Goal: Task Accomplishment & Management: Use online tool/utility

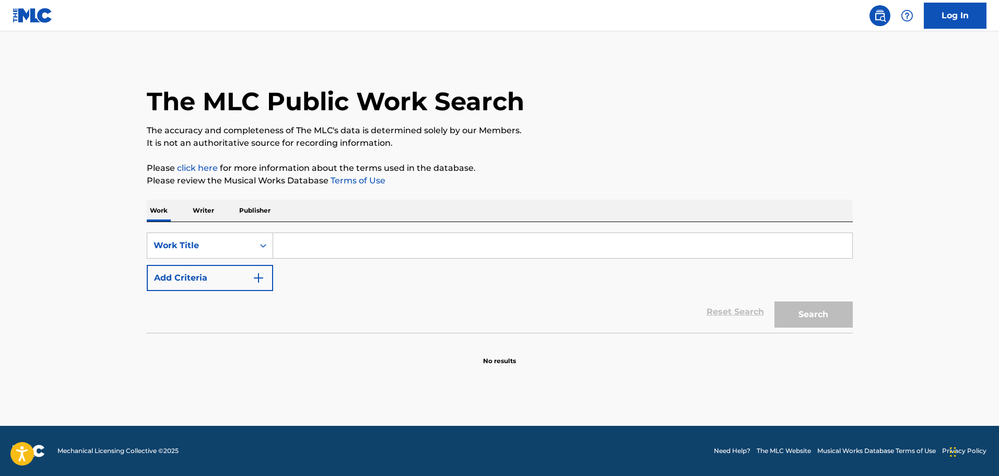
click at [293, 243] on input "Search Form" at bounding box center [562, 245] width 579 height 25
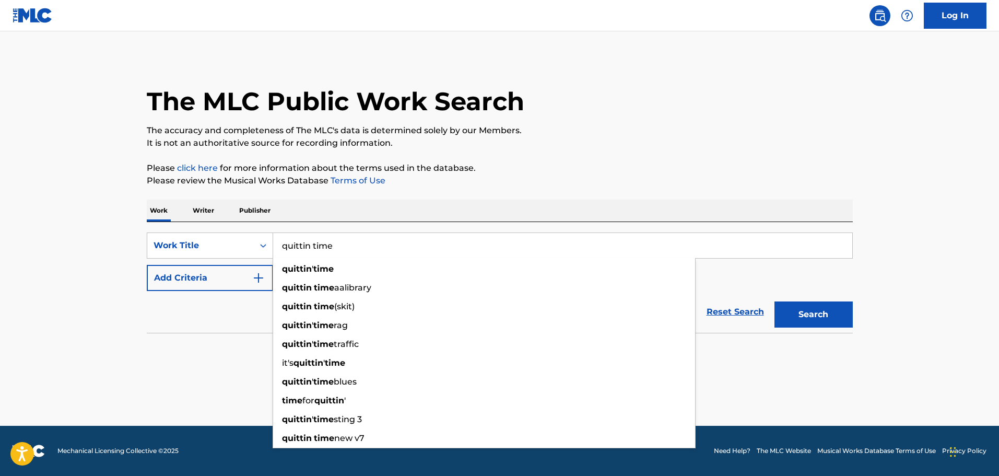
type input "quittin time"
click at [211, 278] on button "Add Criteria" at bounding box center [210, 278] width 126 height 26
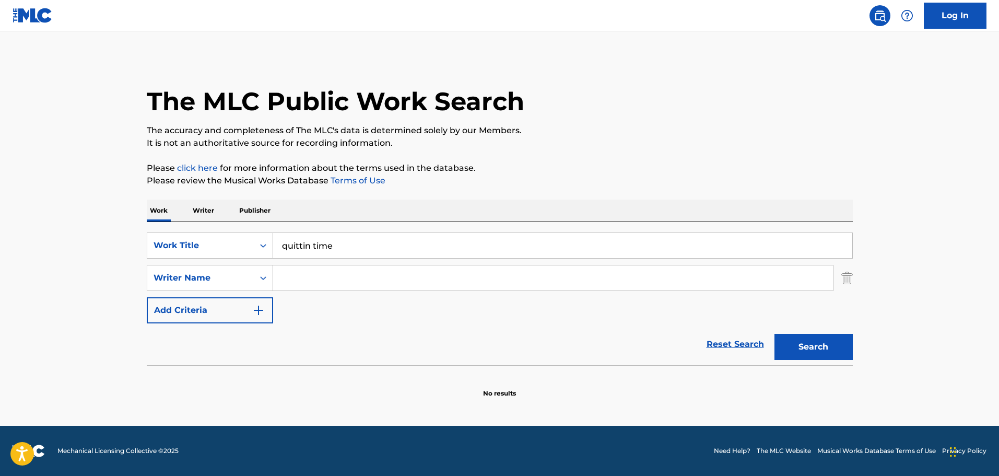
click at [305, 279] on input "Search Form" at bounding box center [553, 277] width 560 height 25
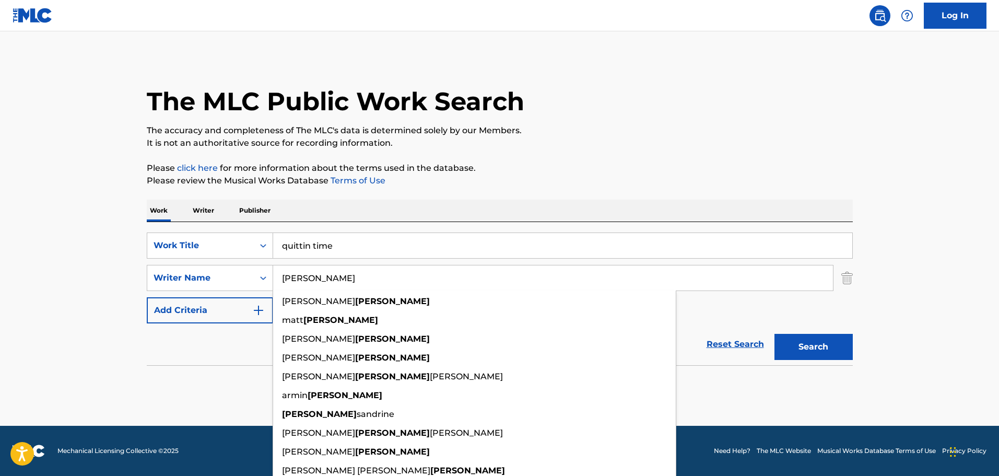
type input "[PERSON_NAME]"
click at [741, 192] on div "The MLC Public Work Search The accuracy and completeness of The MLC's data is d…" at bounding box center [499, 227] width 731 height 341
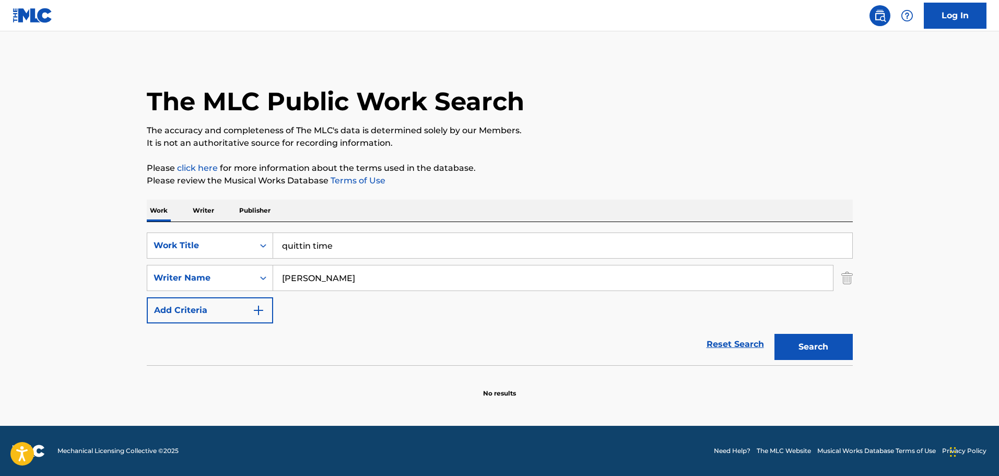
click at [812, 344] on button "Search" at bounding box center [814, 347] width 78 height 26
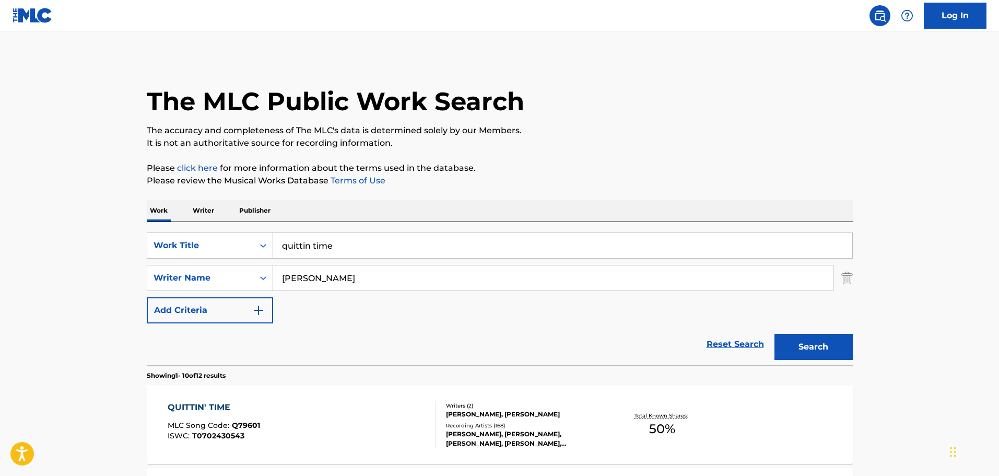
click at [490, 413] on div "[PERSON_NAME], [PERSON_NAME]" at bounding box center [525, 414] width 158 height 9
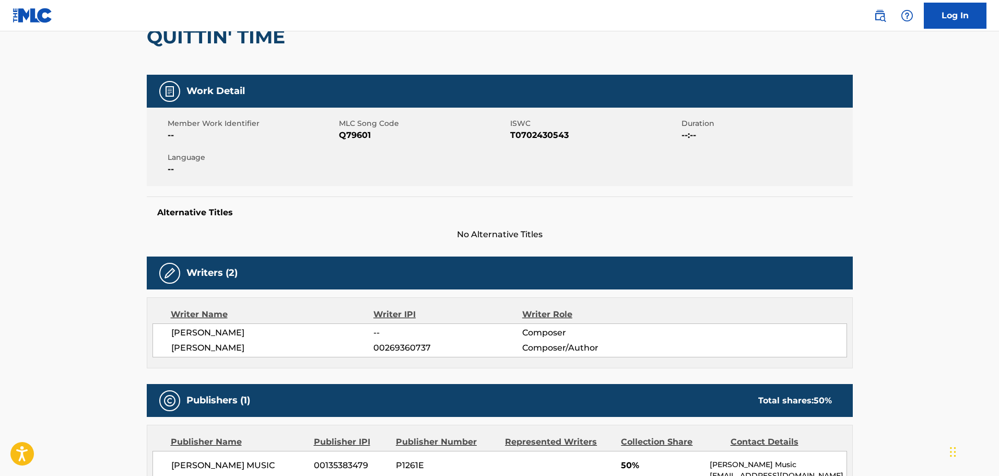
scroll to position [87, 0]
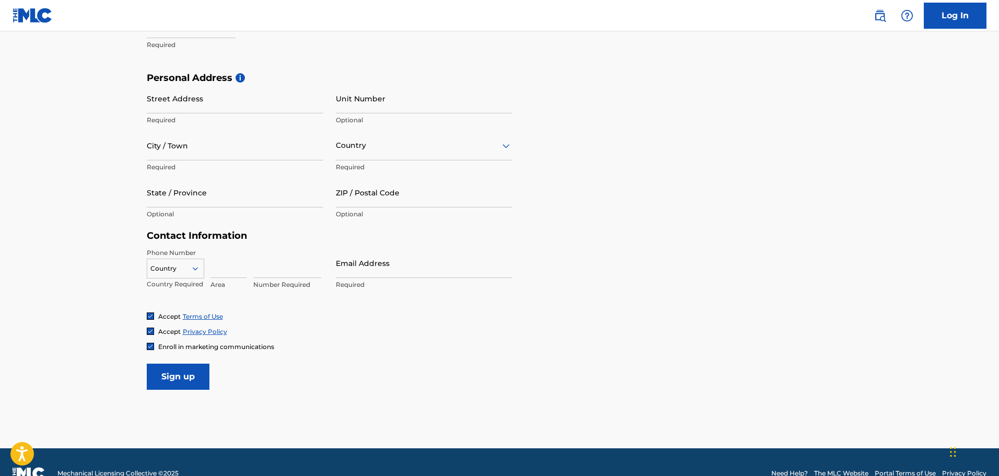
scroll to position [341, 0]
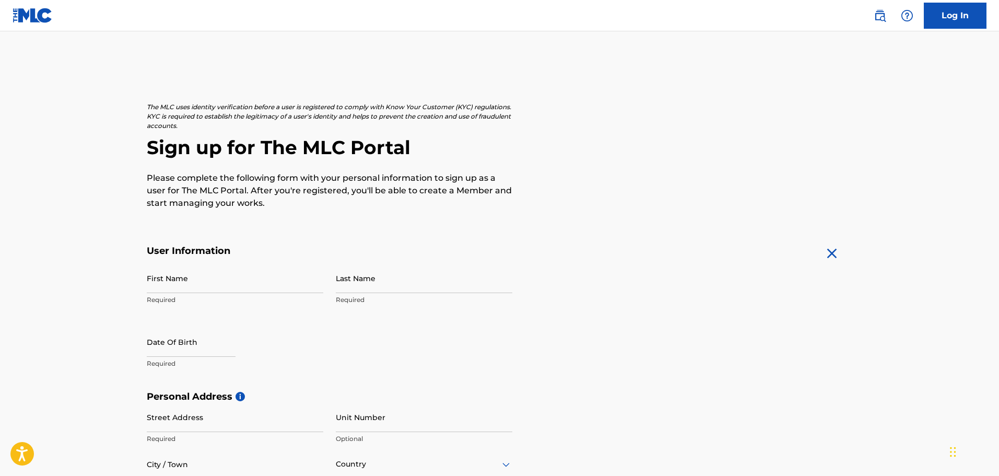
click at [945, 22] on link "Log In" at bounding box center [955, 16] width 63 height 26
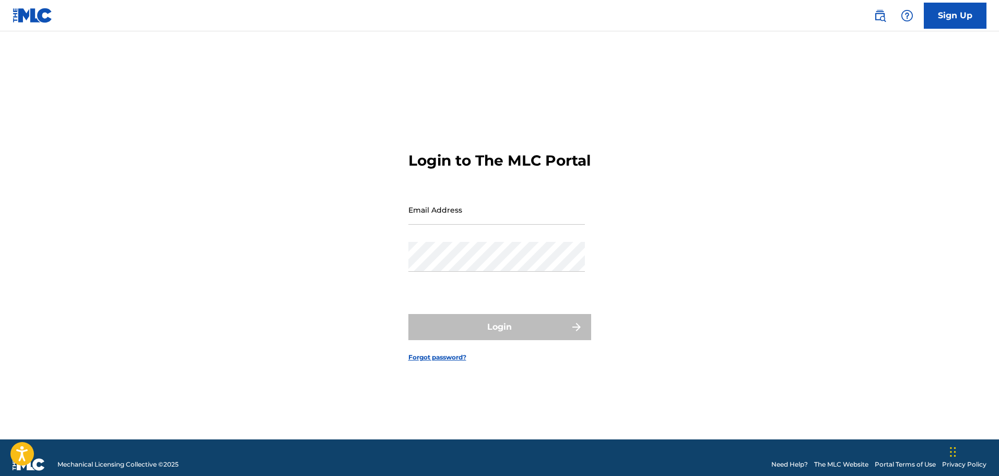
click at [429, 218] on input "Email Address" at bounding box center [496, 210] width 177 height 30
paste input "licensing@7thwavegroup.com"
type input "licensing@7thwavegroup.com"
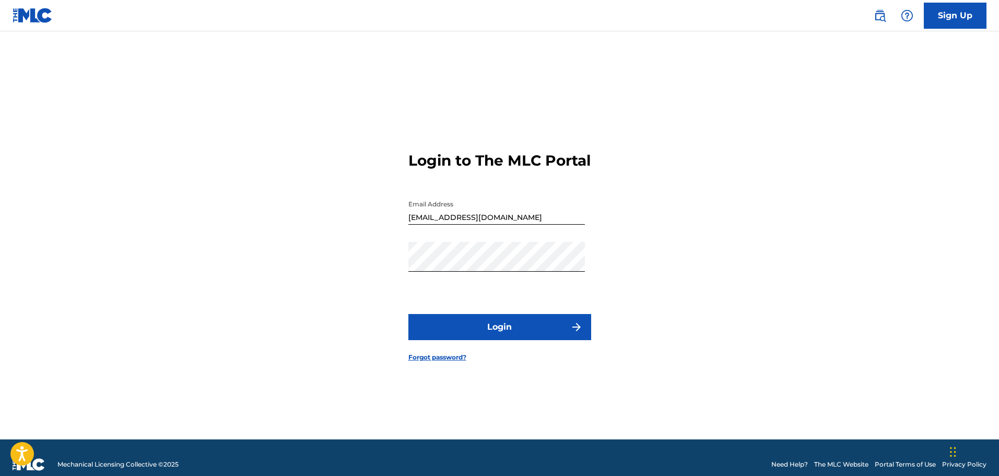
click at [495, 330] on button "Login" at bounding box center [499, 327] width 183 height 26
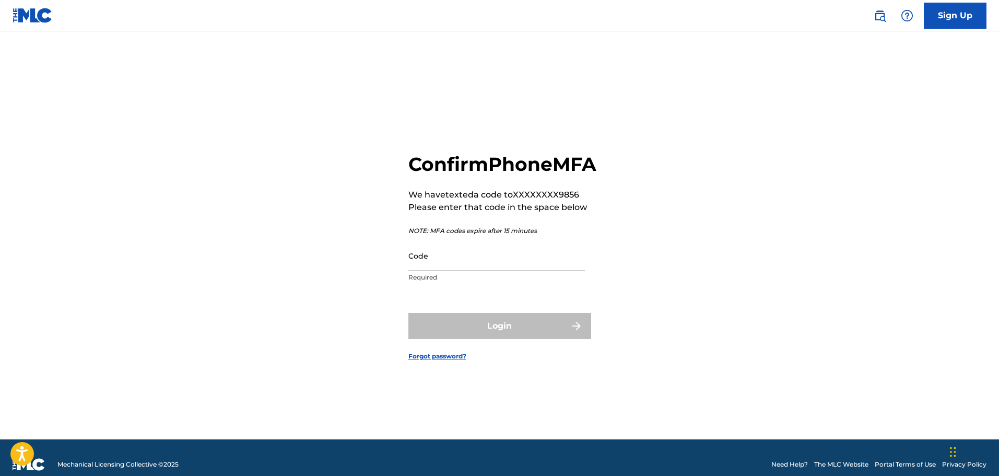
click at [432, 269] on input "Code" at bounding box center [496, 256] width 177 height 30
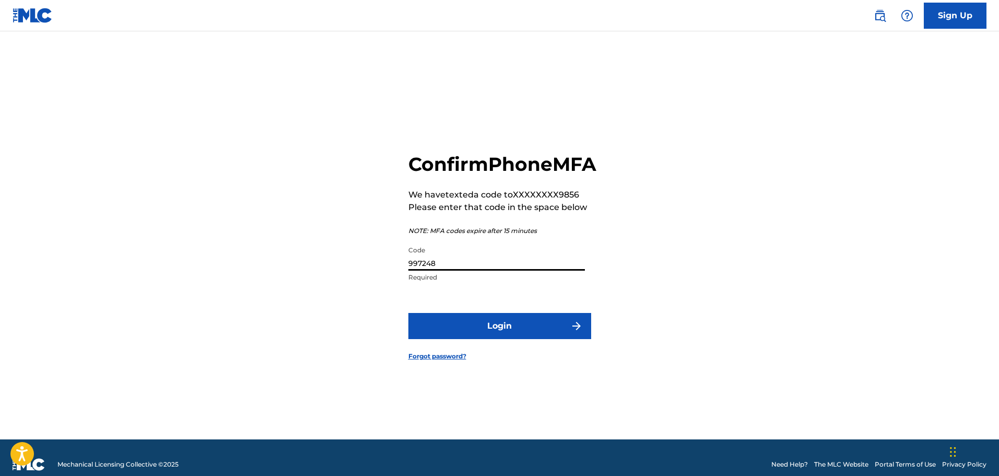
type input "997248"
click at [486, 339] on button "Login" at bounding box center [499, 326] width 183 height 26
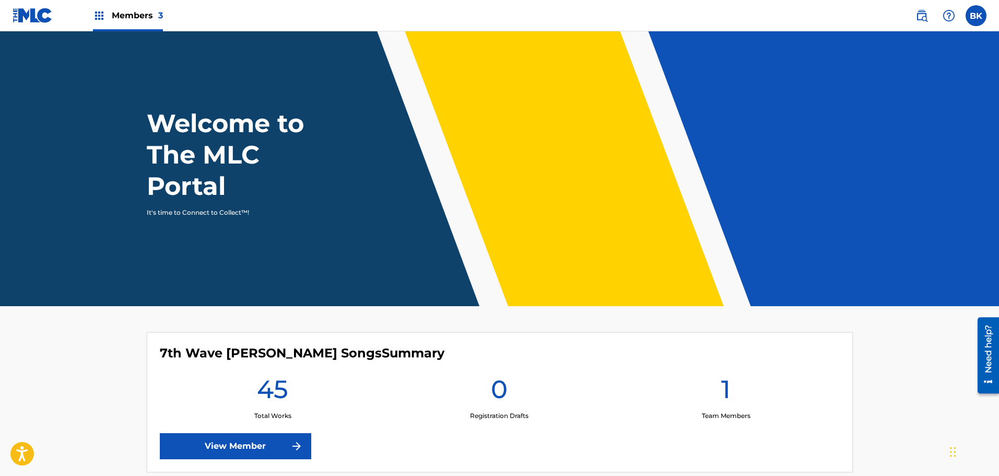
click at [149, 22] on div "Members 3" at bounding box center [128, 15] width 70 height 31
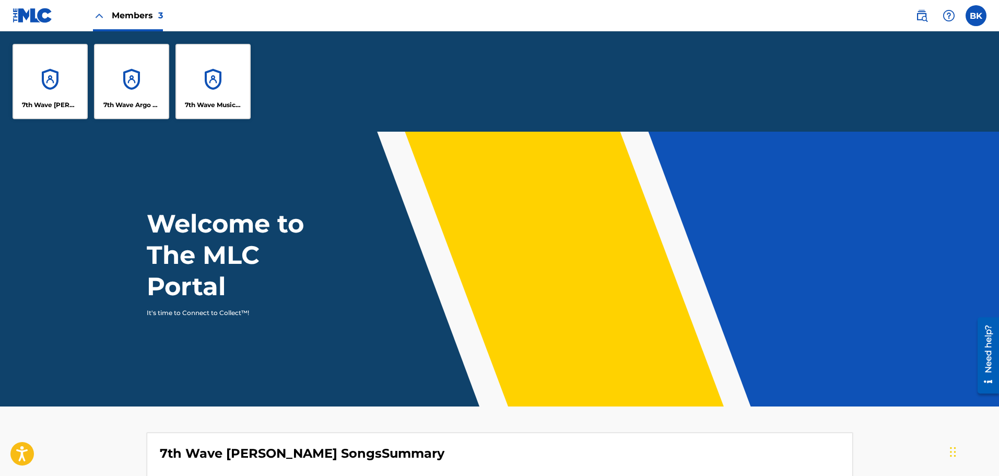
click at [136, 85] on div "7th Wave Argo Vela Songs" at bounding box center [131, 81] width 75 height 75
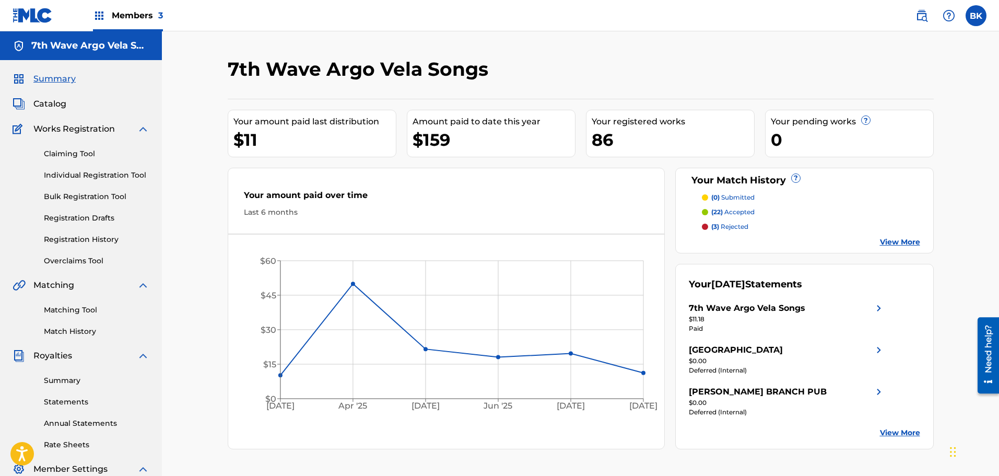
click at [79, 157] on link "Claiming Tool" at bounding box center [97, 153] width 106 height 11
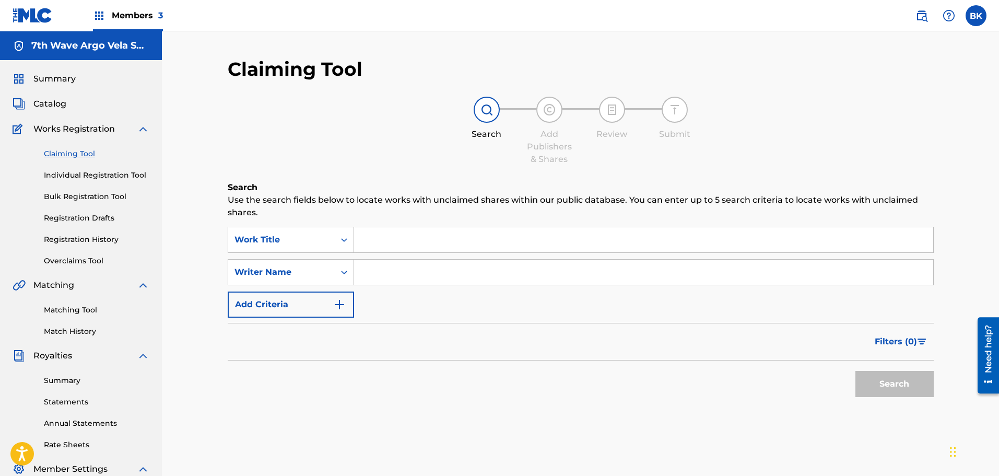
click at [435, 246] on input "Search Form" at bounding box center [643, 239] width 579 height 25
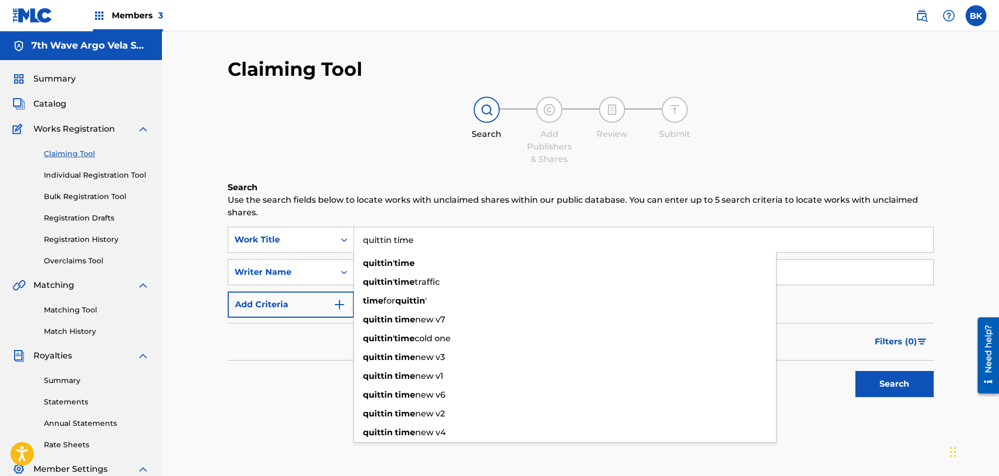
type input "quittin time"
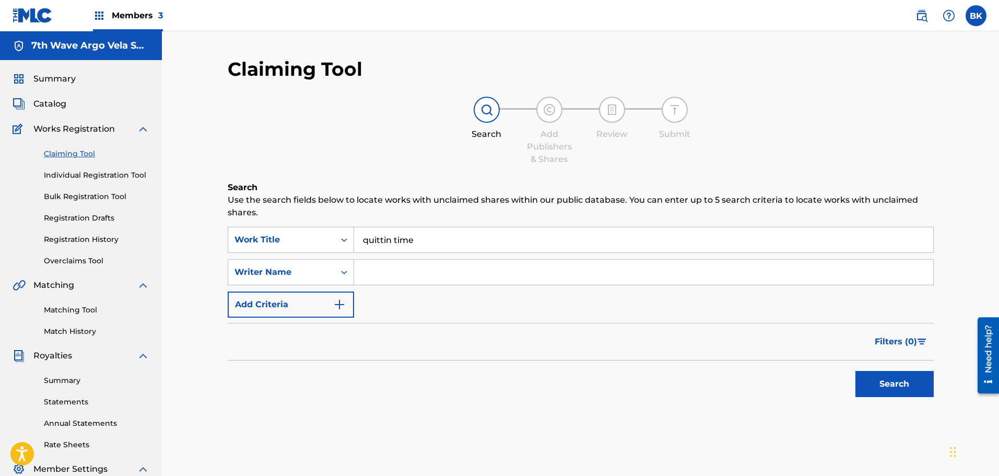
click at [802, 171] on div "Claiming Tool Search Add Publishers & Shares Review Submit Search Use the searc…" at bounding box center [581, 255] width 706 height 397
click at [326, 268] on div "Writer Name" at bounding box center [282, 272] width 94 height 13
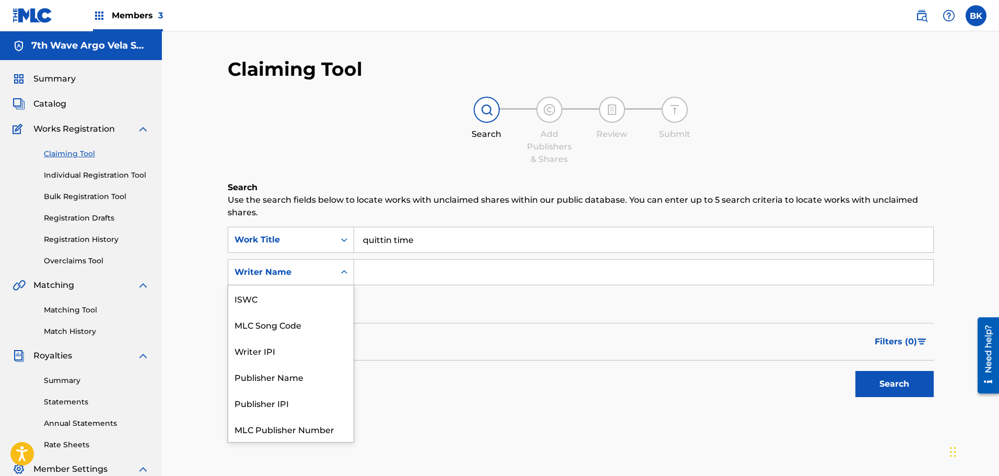
scroll to position [26, 0]
click at [387, 266] on input "Search Form" at bounding box center [643, 272] width 579 height 25
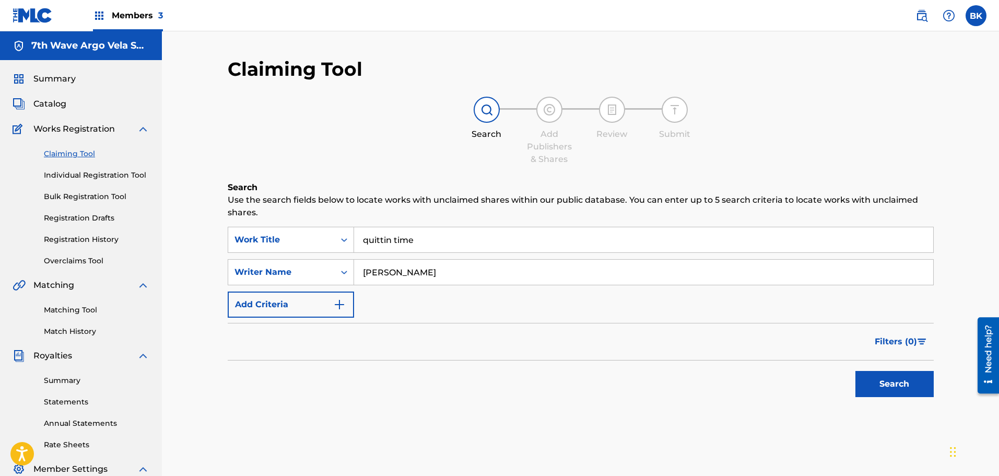
type input "[PERSON_NAME]"
click at [457, 418] on div "Search Use the search fields below to locate works with unclaimed shares within…" at bounding box center [581, 317] width 706 height 273
click at [903, 387] on button "Search" at bounding box center [895, 384] width 78 height 26
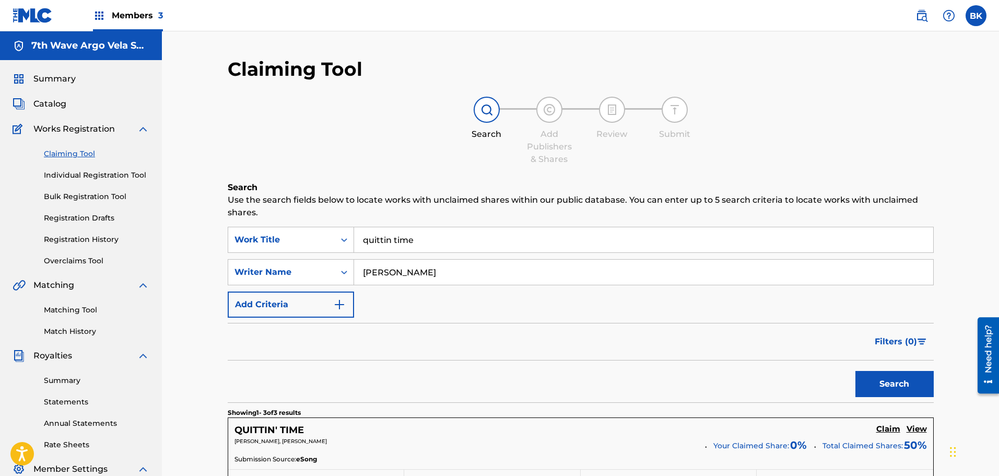
scroll to position [261, 0]
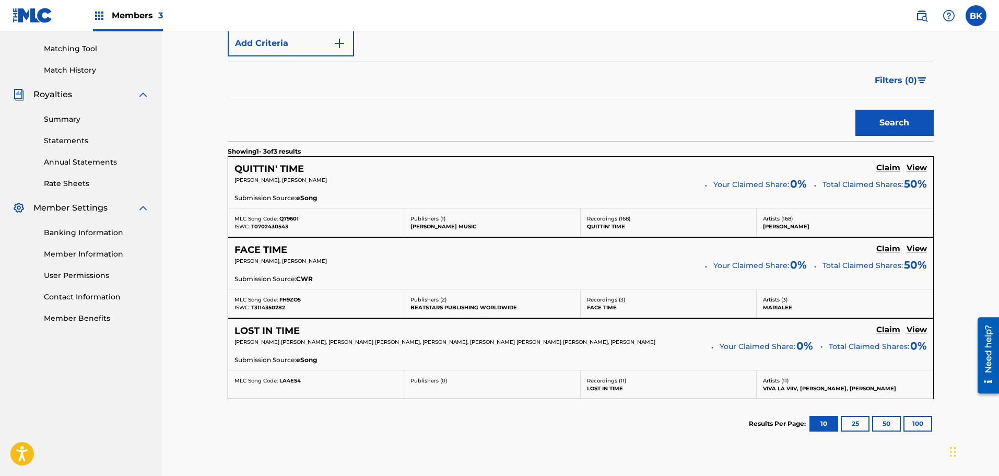
click at [267, 165] on h5 "QUITTIN' TIME" at bounding box center [269, 169] width 69 height 12
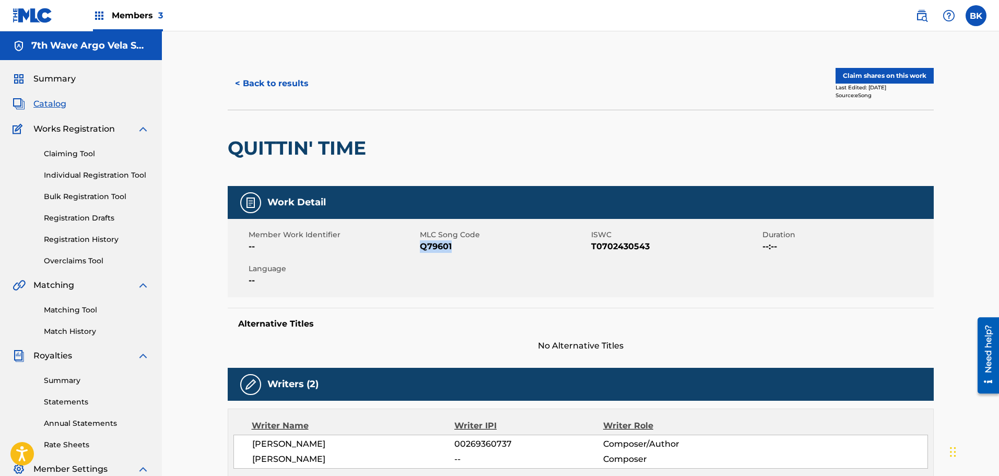
drag, startPoint x: 453, startPoint y: 247, endPoint x: 420, endPoint y: 247, distance: 32.4
click at [420, 247] on span "Q79601" at bounding box center [504, 246] width 169 height 13
copy span "Q79601"
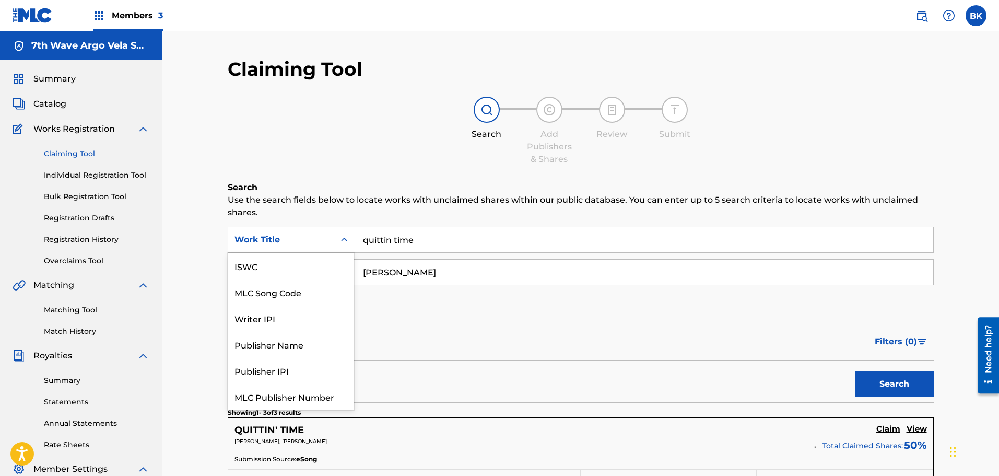
click at [305, 241] on div "Work Title" at bounding box center [282, 239] width 94 height 13
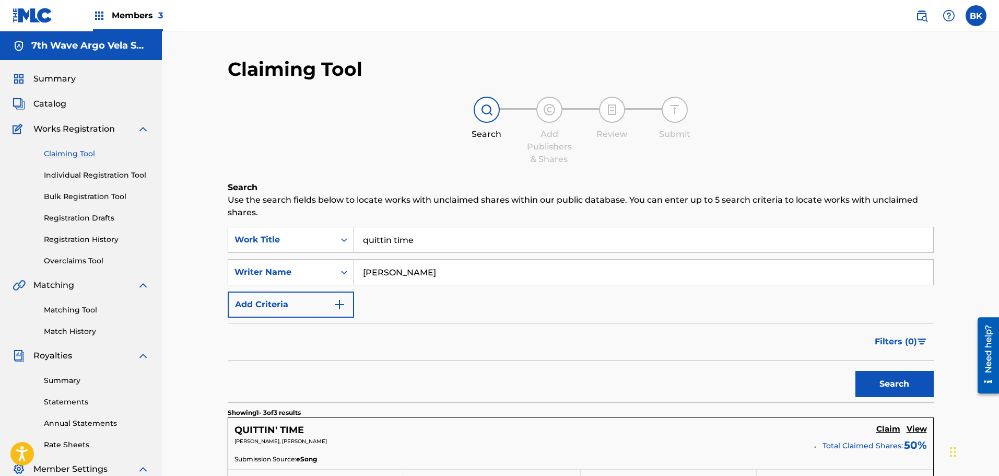
click at [294, 136] on div "Search Add Publishers & Shares Review Submit" at bounding box center [581, 131] width 706 height 69
drag, startPoint x: 386, startPoint y: 279, endPoint x: 341, endPoint y: 274, distance: 45.2
click at [341, 274] on div "SearchWithCriteria4c33a977-1a1a-4cda-8d03-e51b10286f91 Writer Name royer" at bounding box center [581, 272] width 706 height 26
drag, startPoint x: 419, startPoint y: 243, endPoint x: 347, endPoint y: 241, distance: 72.1
click at [347, 241] on div "SearchWithCriteria69f8623d-a2d2-4b71-9963-1f958963dee3 Work Title quittin time" at bounding box center [581, 240] width 706 height 26
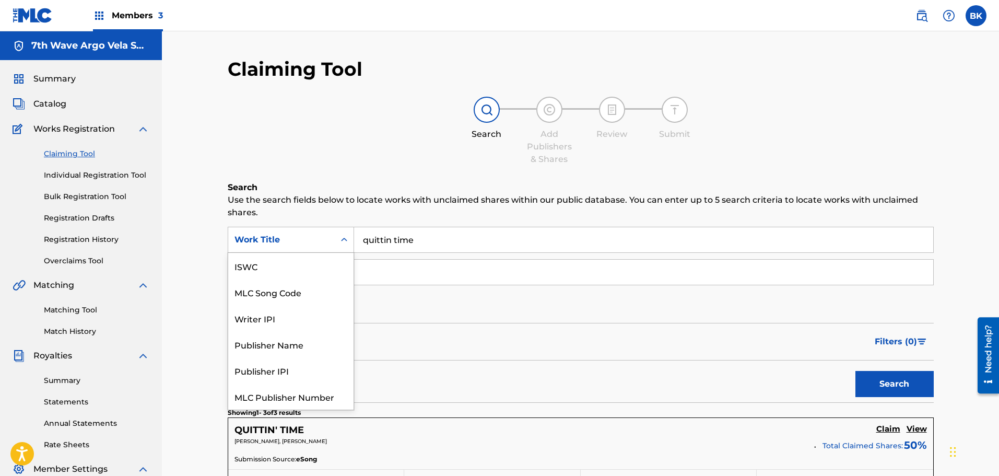
click at [337, 243] on div "Search Form" at bounding box center [344, 239] width 19 height 19
click at [283, 264] on div "MLC Song Code" at bounding box center [290, 266] width 125 height 26
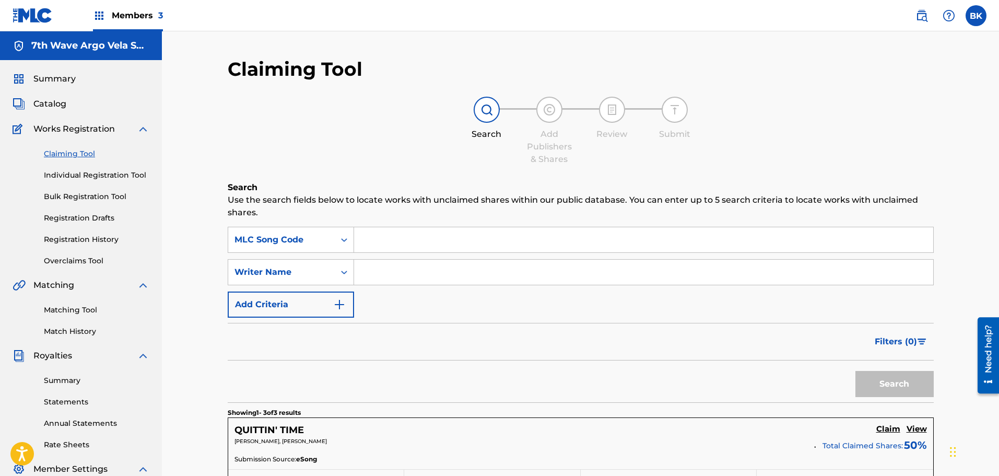
click at [384, 241] on input "Search Form" at bounding box center [643, 239] width 579 height 25
paste input "Q79601"
type input "Q79601"
click at [890, 384] on button "Search" at bounding box center [895, 384] width 78 height 26
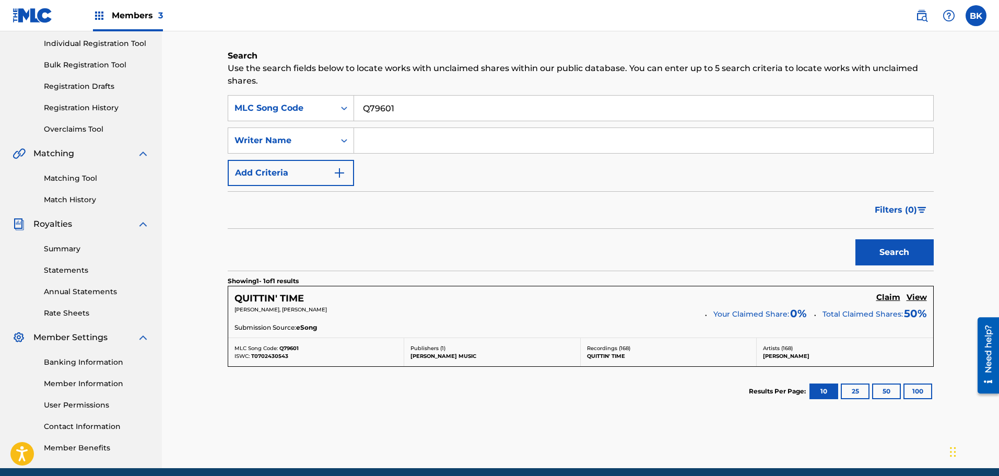
scroll to position [174, 0]
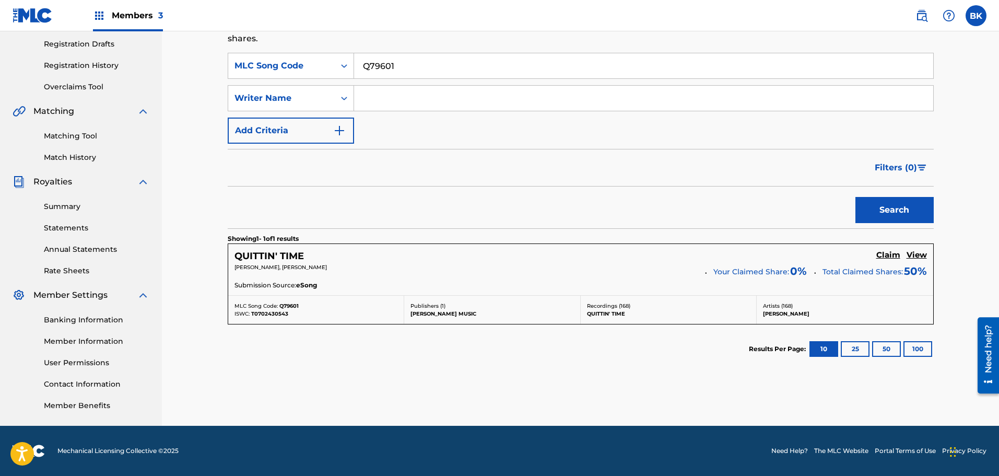
click at [702, 268] on div "ROBB ROYER, ROGER LINN Your Claimed Share: 0 % Total Claimed Shares: 50 %" at bounding box center [581, 271] width 693 height 17
click at [264, 258] on h5 "QUITTIN' TIME" at bounding box center [269, 256] width 69 height 12
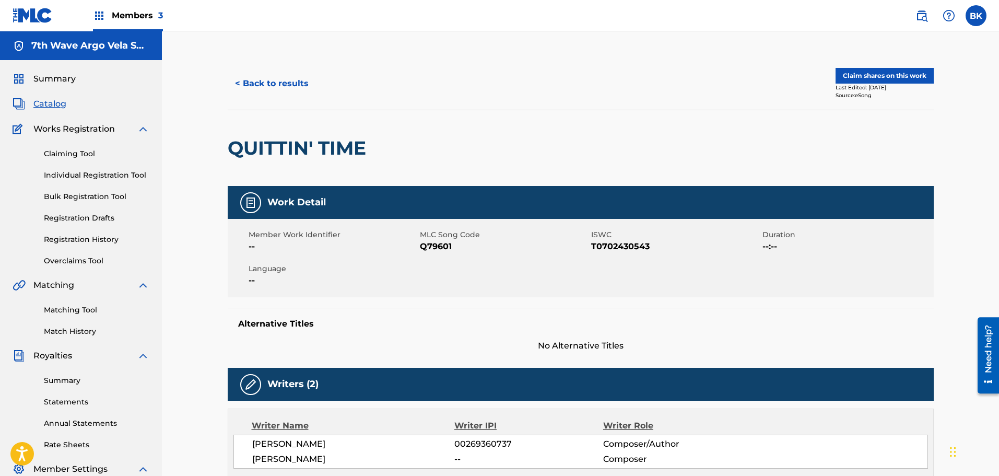
click at [880, 80] on button "Claim shares on this work" at bounding box center [885, 76] width 98 height 16
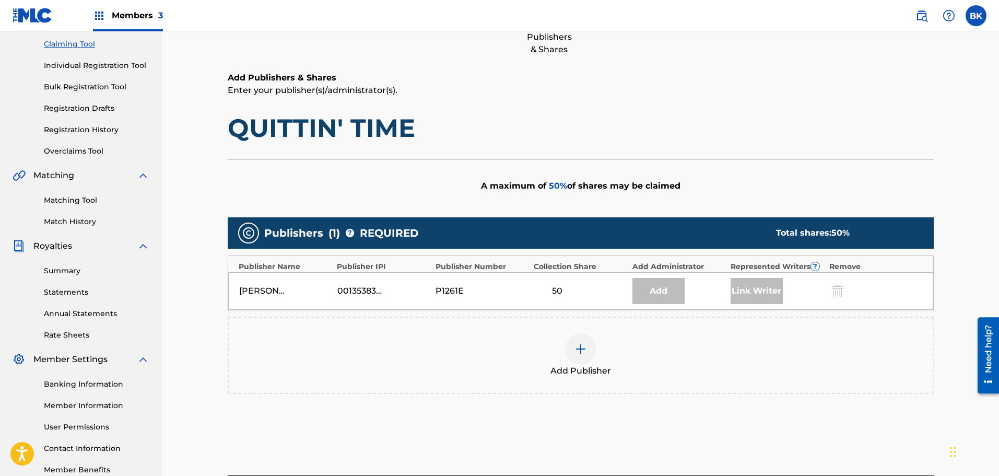
scroll to position [174, 0]
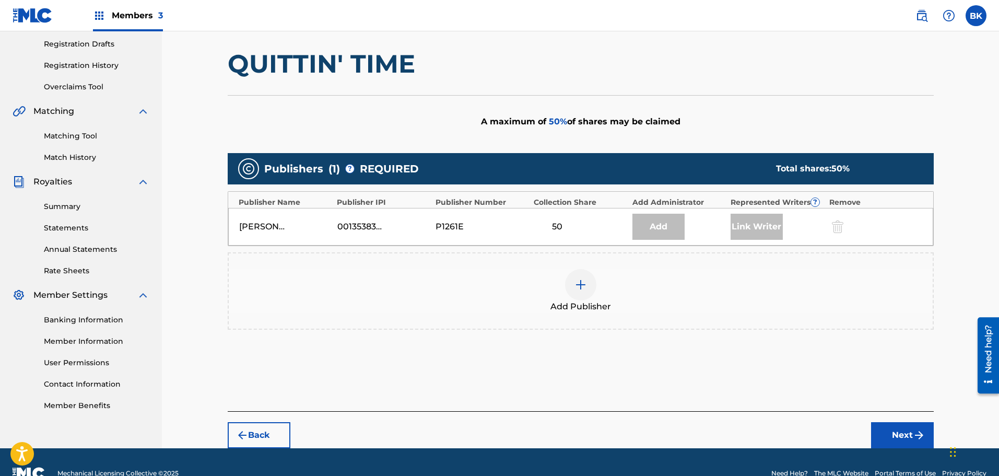
click at [576, 280] on img at bounding box center [581, 284] width 13 height 13
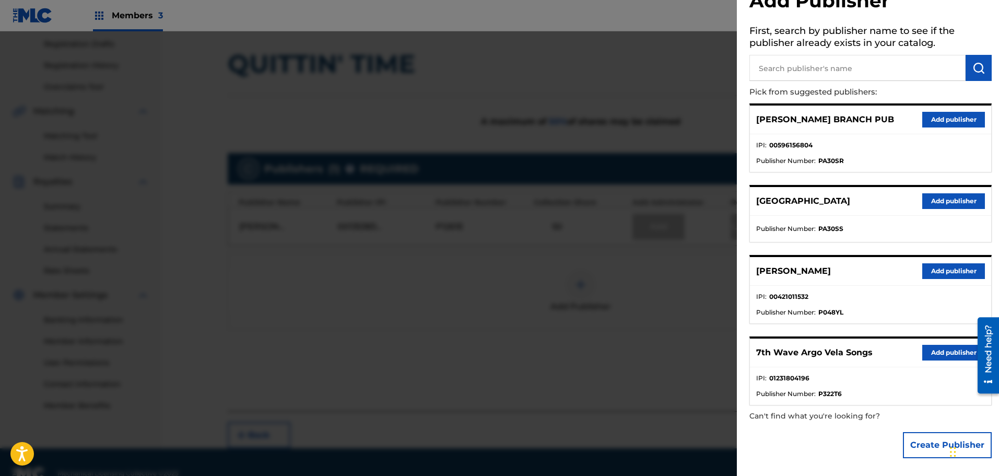
scroll to position [0, 0]
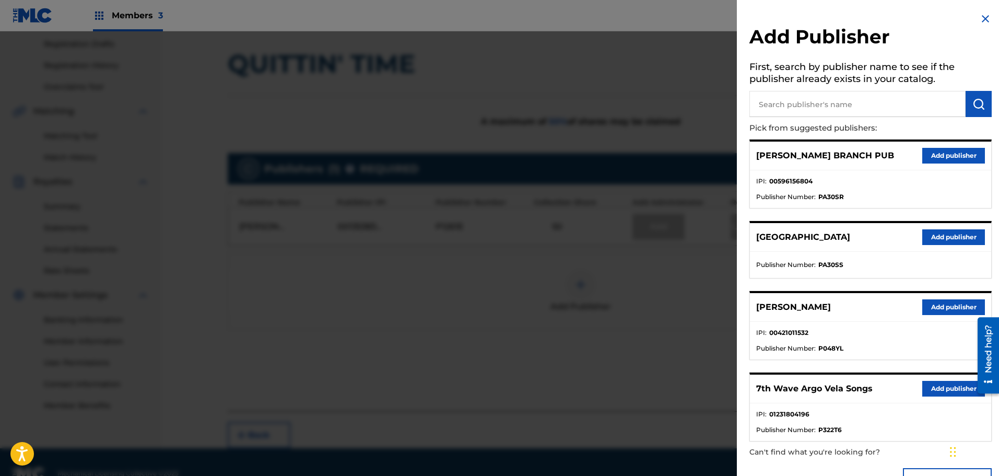
click at [981, 21] on img at bounding box center [985, 19] width 13 height 13
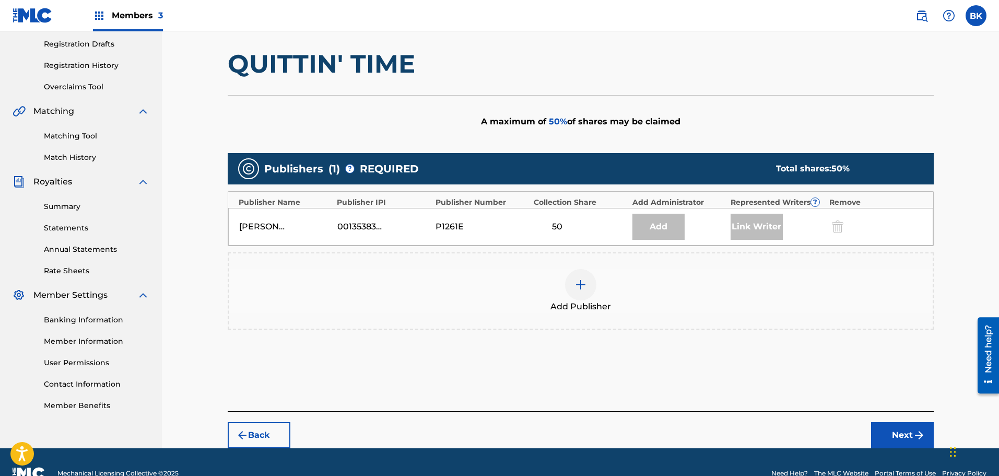
click at [986, 358] on div "Need help?" at bounding box center [988, 348] width 14 height 48
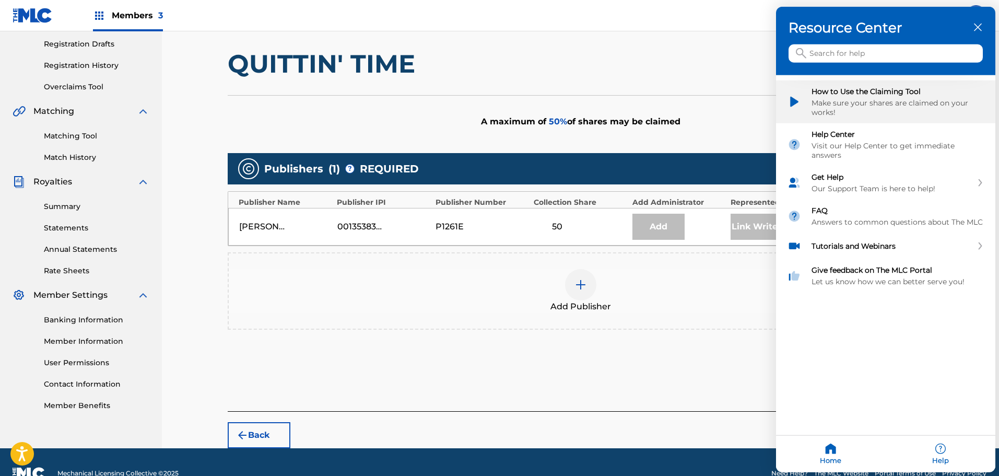
click at [796, 101] on img "How to Use the Claiming Tool" at bounding box center [795, 102] width 14 height 14
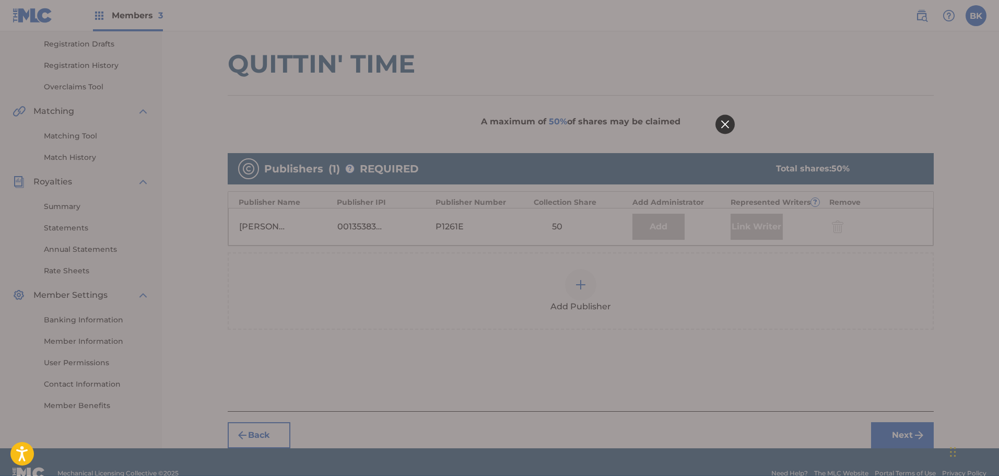
click at [251, 346] on div at bounding box center [499, 238] width 999 height 476
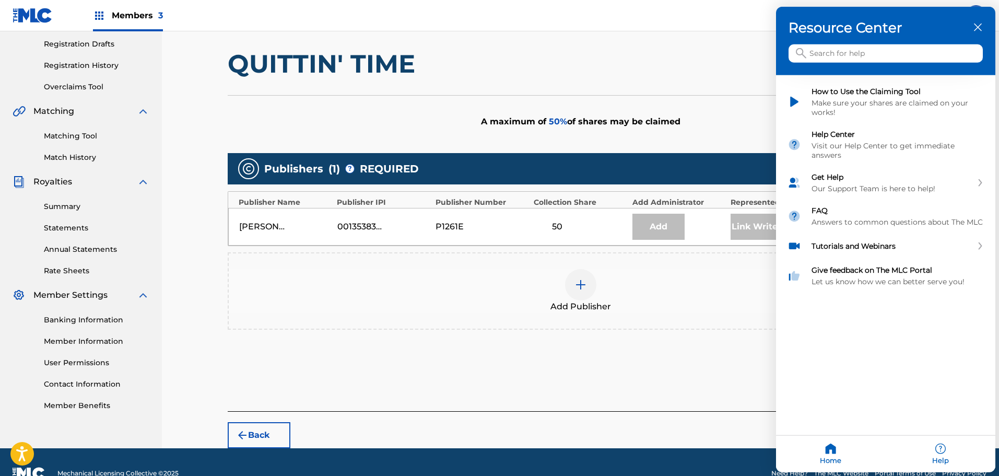
click at [829, 53] on input "Search for help" at bounding box center [886, 53] width 194 height 18
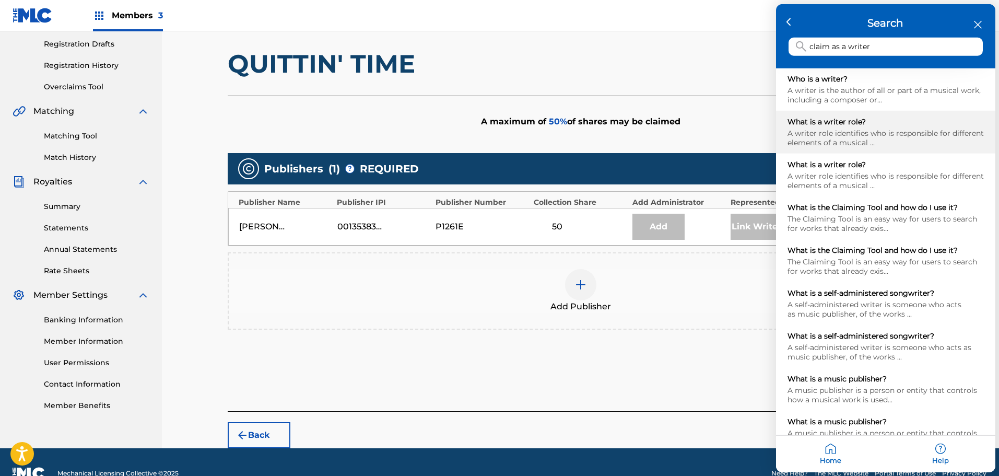
scroll to position [73, 0]
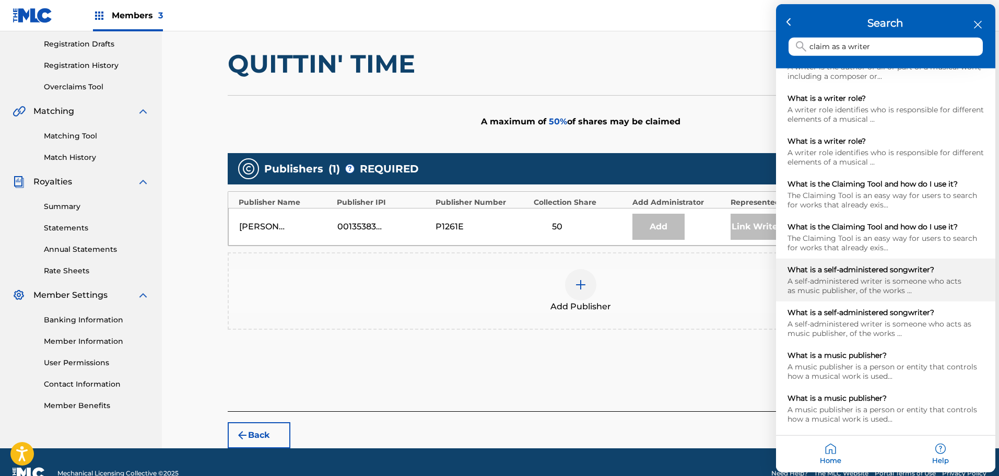
type input "claim as a writer"
click at [863, 280] on div "A self-administered writer is someone who acts as music publisher, of the works…" at bounding box center [886, 285] width 196 height 19
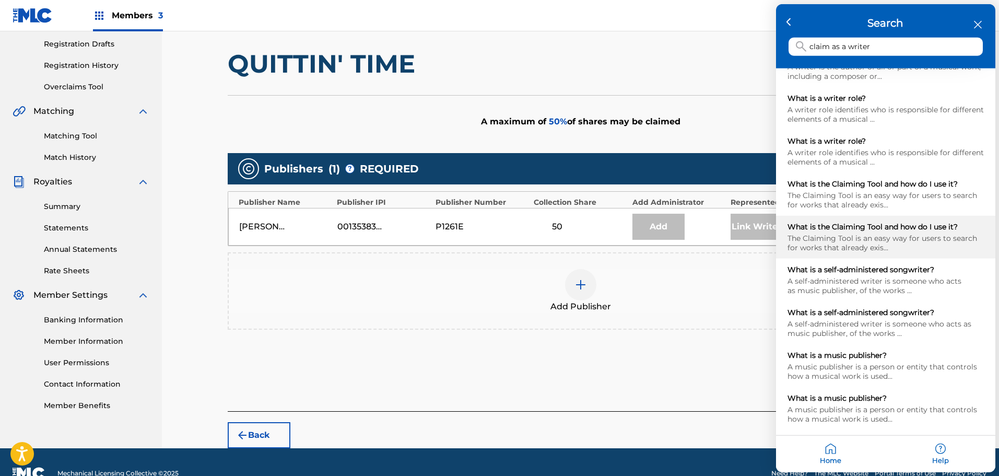
scroll to position [196, 0]
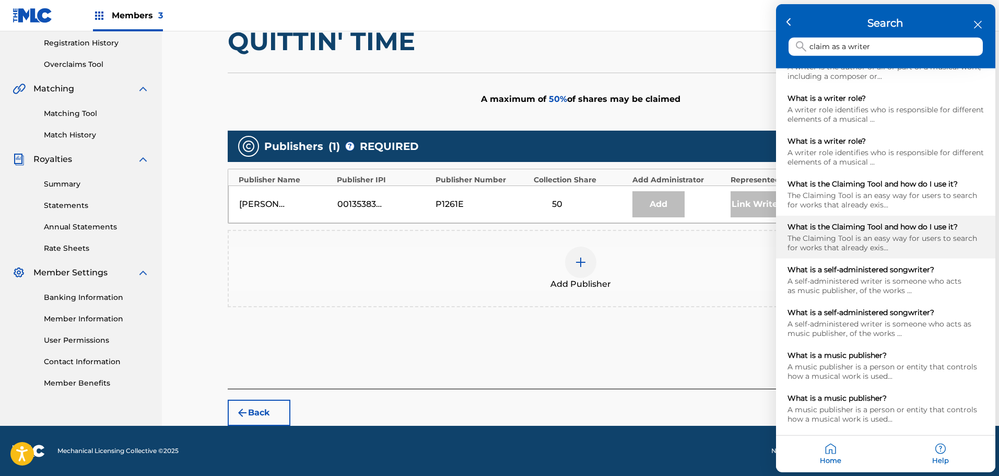
click at [841, 224] on div "What is the Claiming Tool and how do I use it?" at bounding box center [886, 226] width 196 height 9
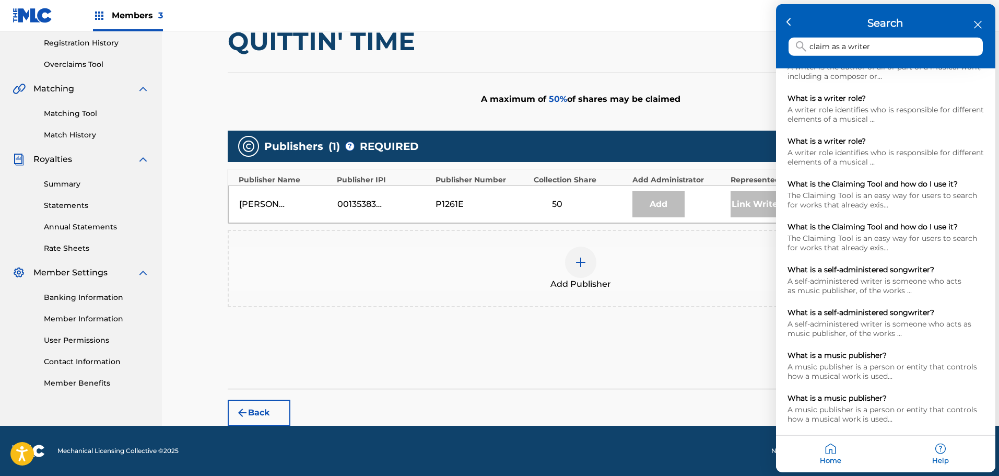
click at [978, 17] on h3 "Search" at bounding box center [886, 23] width 194 height 13
click at [978, 23] on icon "close resource center" at bounding box center [978, 25] width 8 height 8
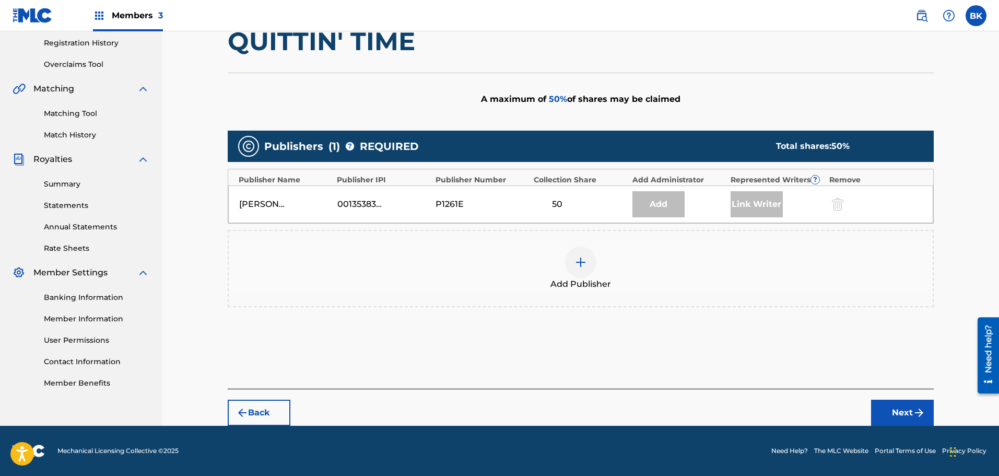
click at [261, 416] on button "Back" at bounding box center [259, 413] width 63 height 26
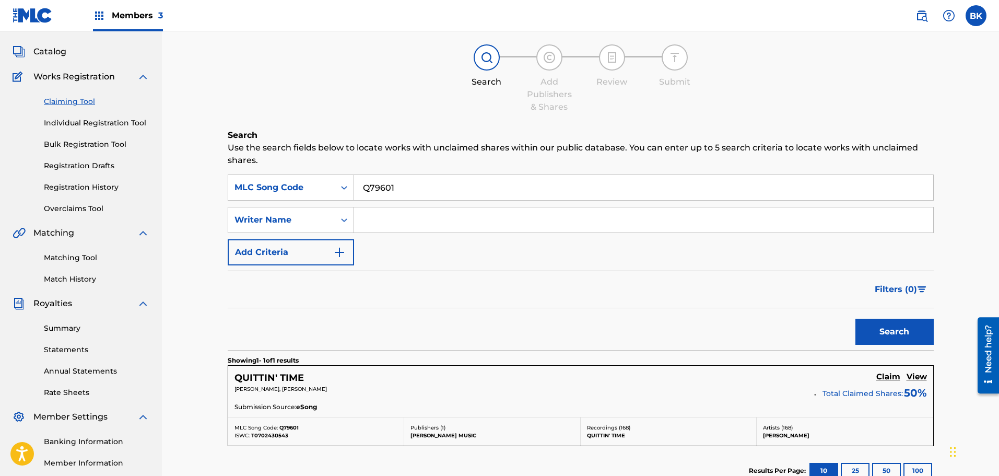
scroll to position [87, 0]
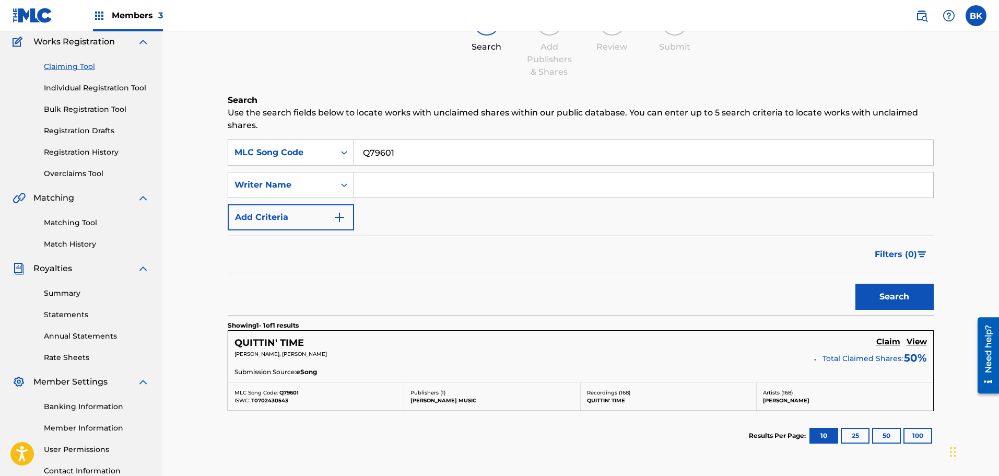
click at [267, 342] on h5 "QUITTIN' TIME" at bounding box center [269, 343] width 69 height 12
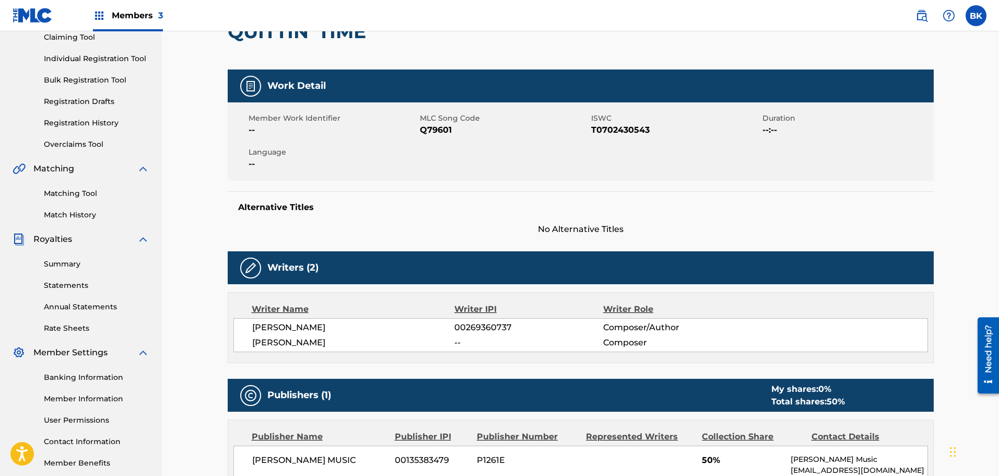
scroll to position [174, 0]
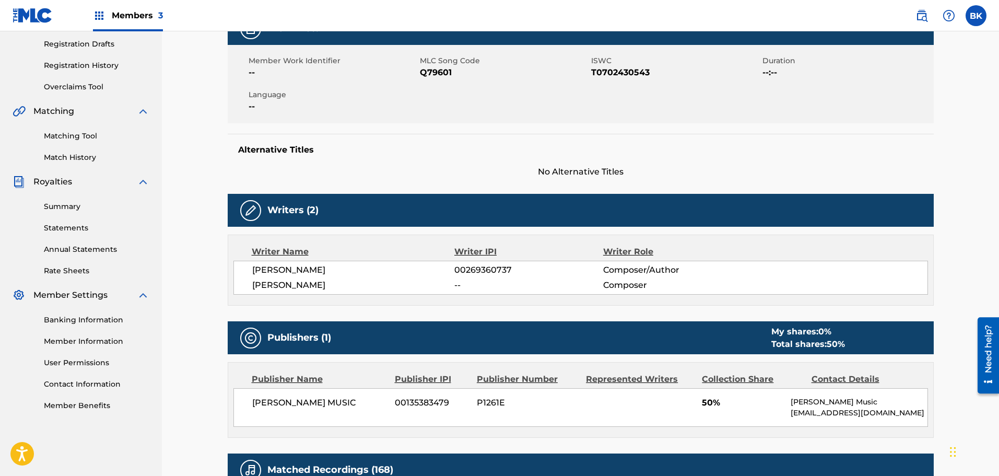
click at [253, 212] on img at bounding box center [250, 210] width 13 height 13
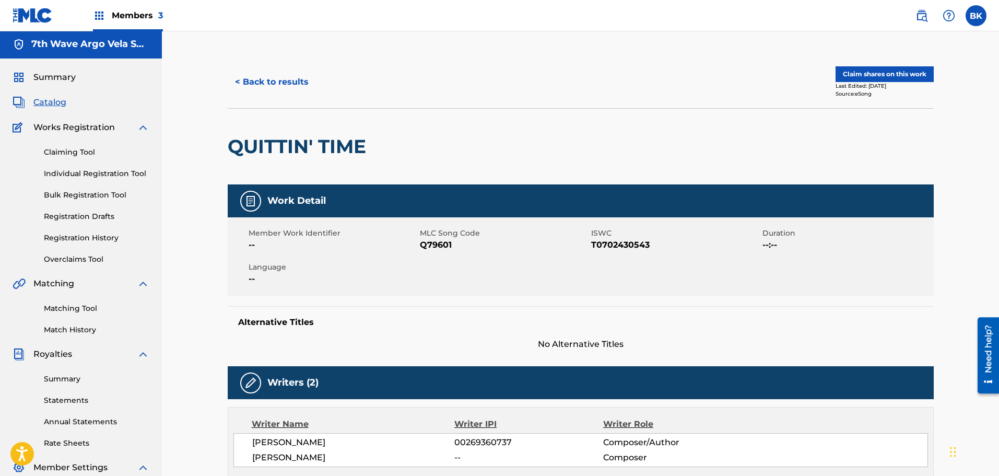
scroll to position [0, 0]
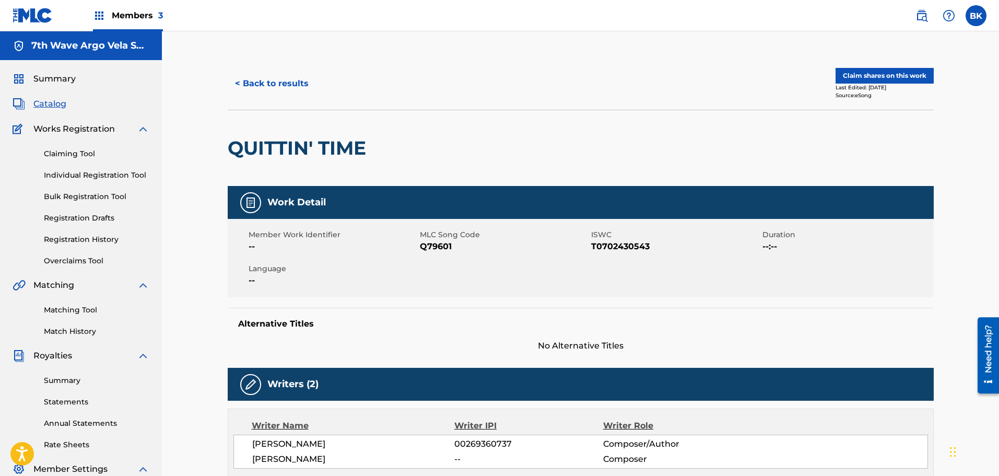
click at [898, 73] on button "Claim shares on this work" at bounding box center [885, 76] width 98 height 16
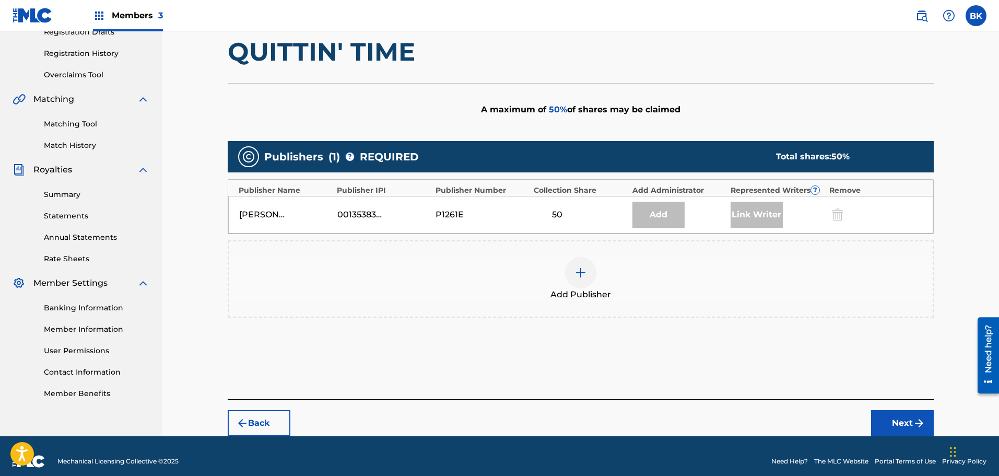
scroll to position [196, 0]
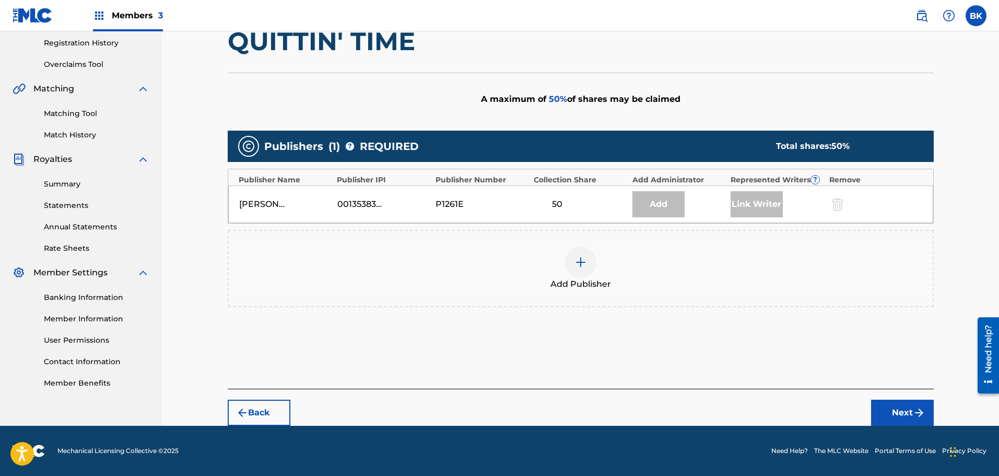
click at [581, 260] on img at bounding box center [581, 262] width 13 height 13
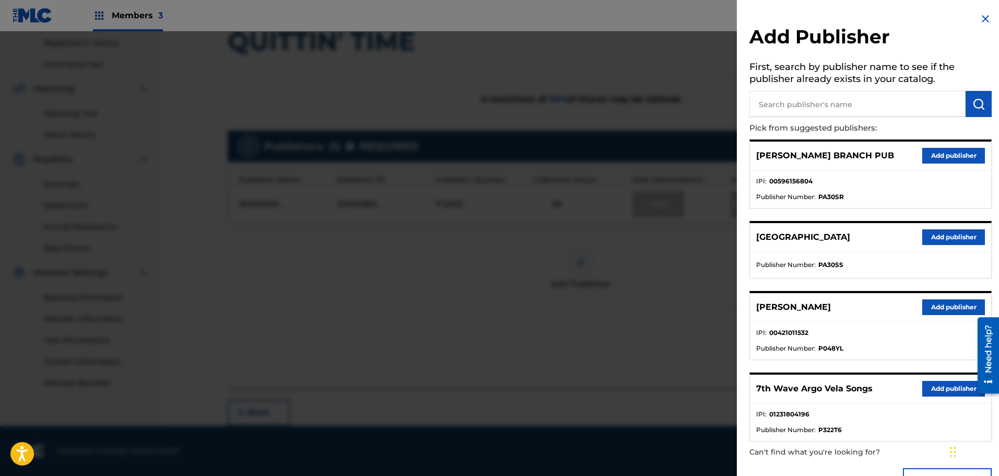
click at [984, 22] on img at bounding box center [985, 19] width 13 height 13
